Goal: Complete application form

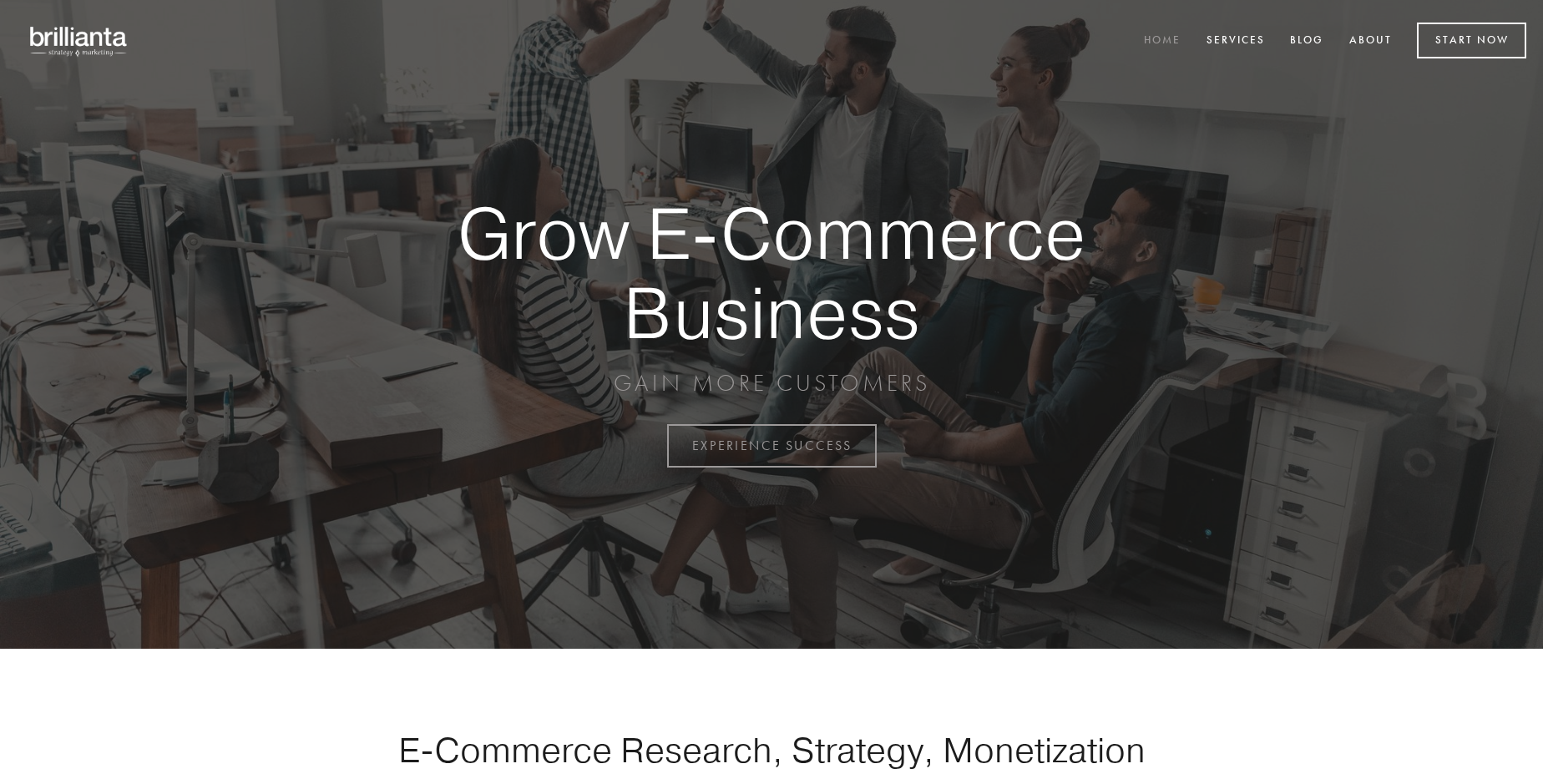
scroll to position [4377, 0]
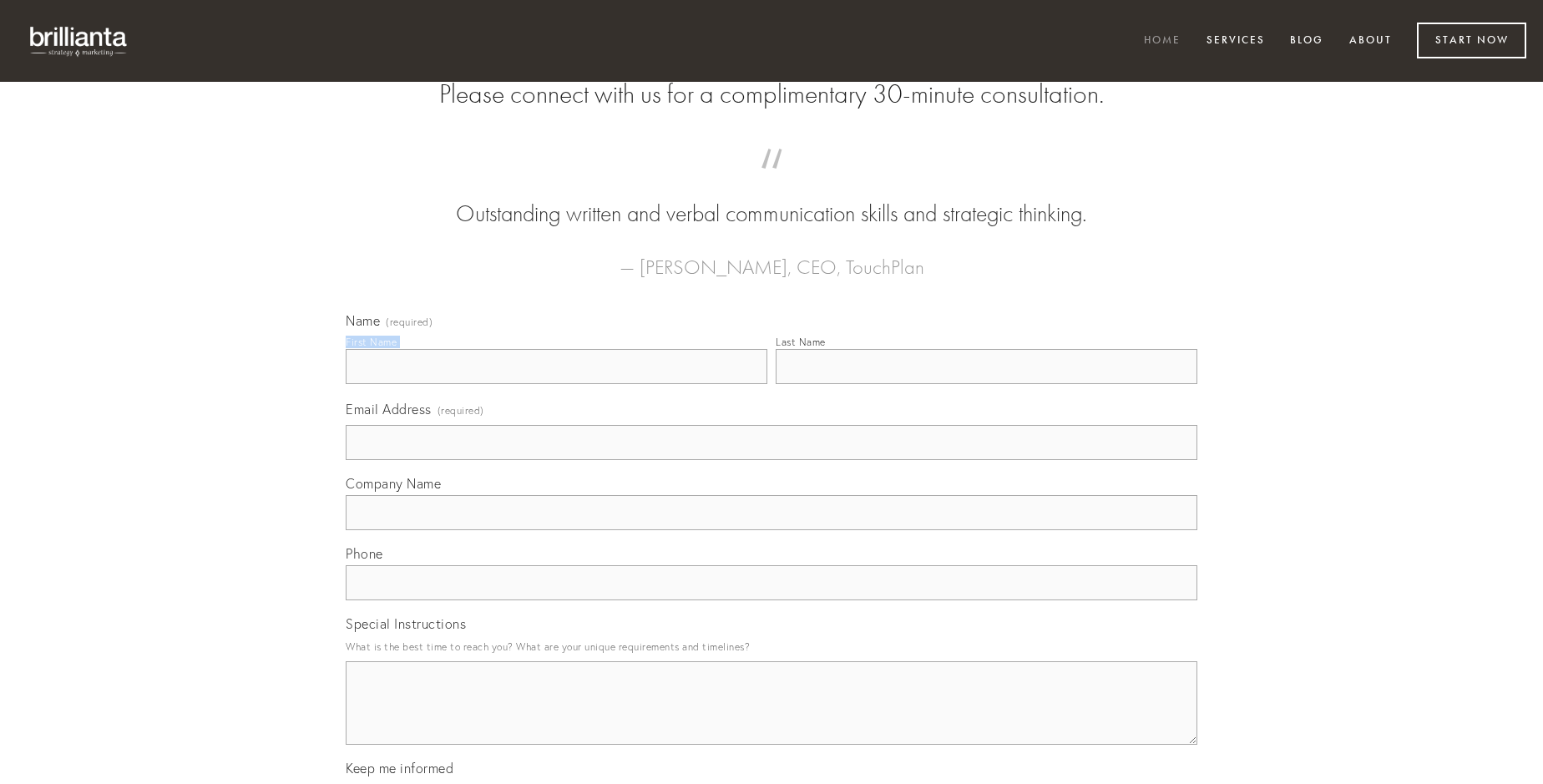
type input "[PERSON_NAME]"
click at [986, 384] on input "Last Name" at bounding box center [986, 366] width 422 height 35
type input "[PERSON_NAME]"
click at [772, 460] on input "Email Address (required)" at bounding box center [772, 442] width 852 height 35
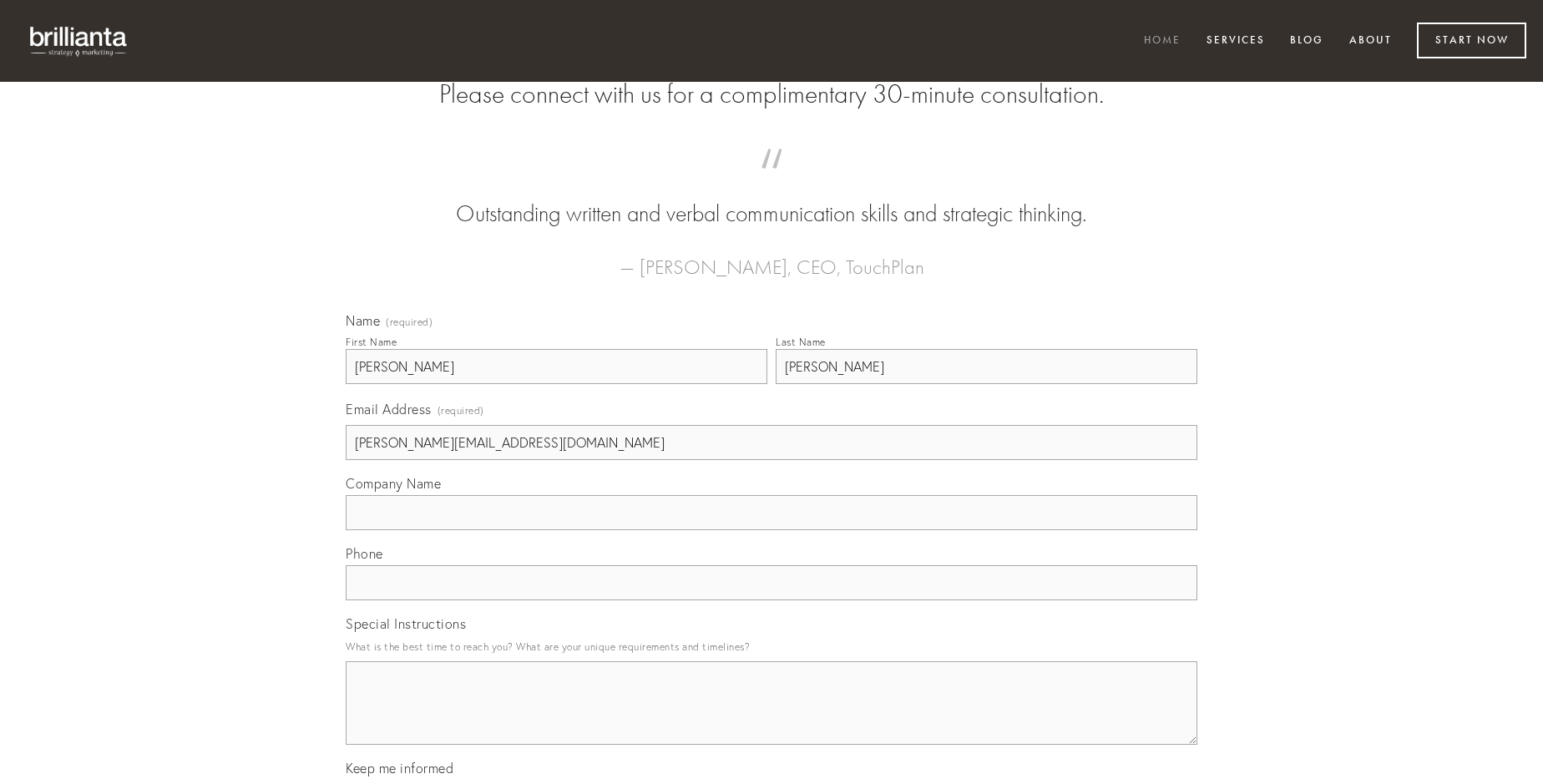
type input "[PERSON_NAME][EMAIL_ADDRESS][DOMAIN_NAME]"
click at [772, 530] on input "Company Name" at bounding box center [772, 512] width 852 height 35
type input "virtus"
click at [772, 600] on input "text" at bounding box center [772, 583] width 852 height 35
click at [772, 718] on textarea "Special Instructions" at bounding box center [772, 703] width 852 height 83
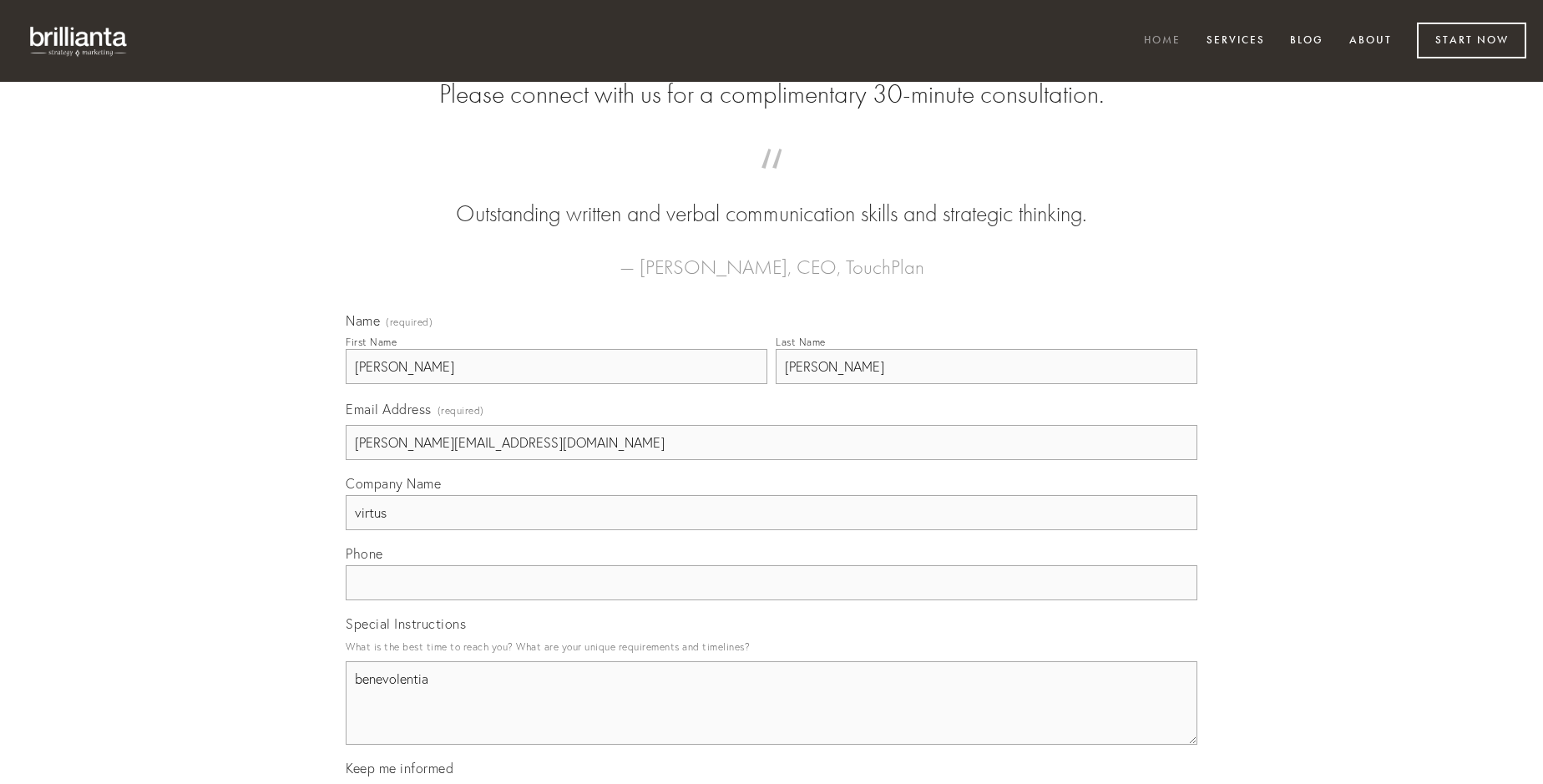
type textarea "benevolentia"
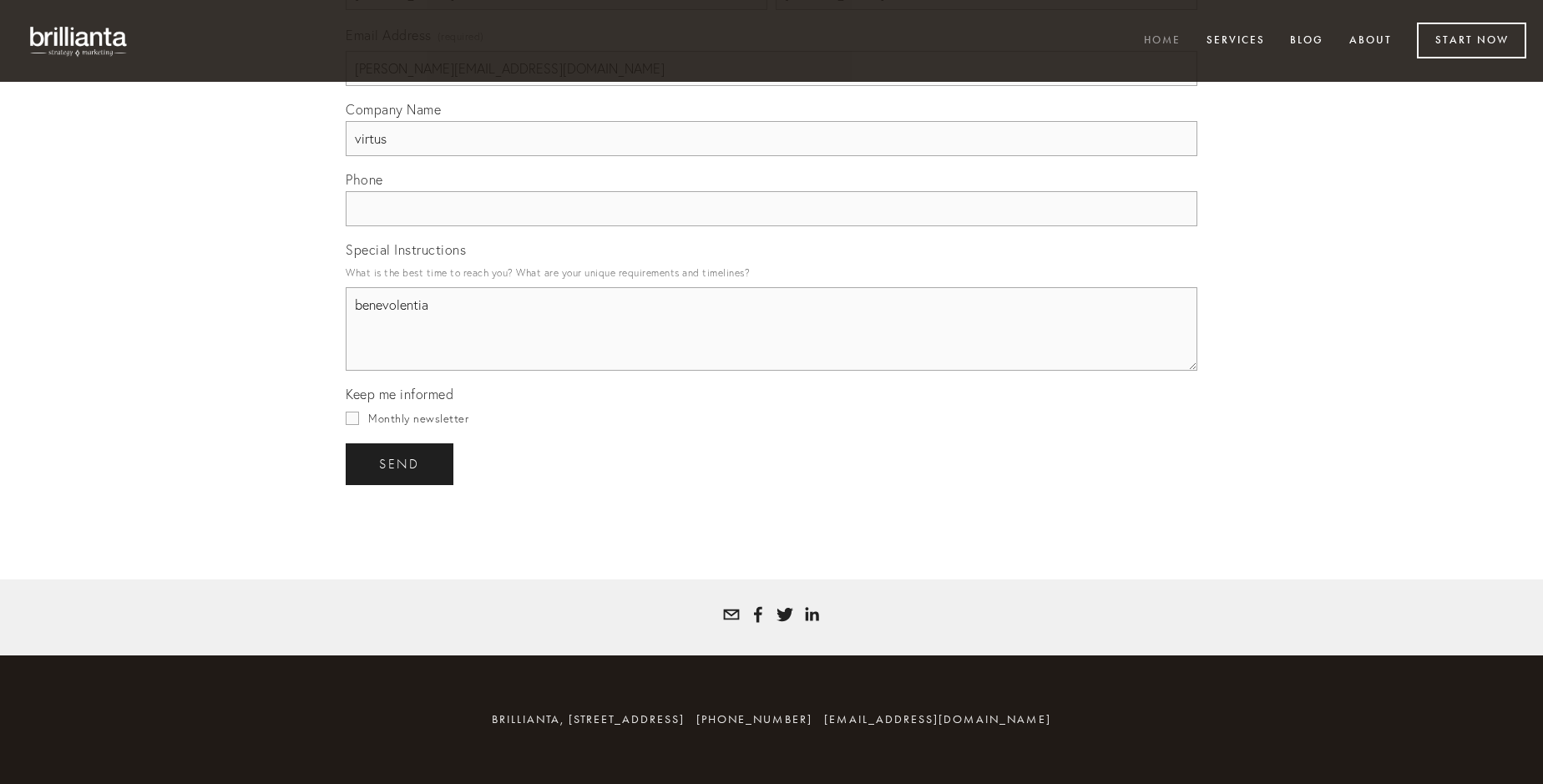
click at [401, 463] on span "send" at bounding box center [399, 464] width 41 height 15
